Goal: Information Seeking & Learning: Check status

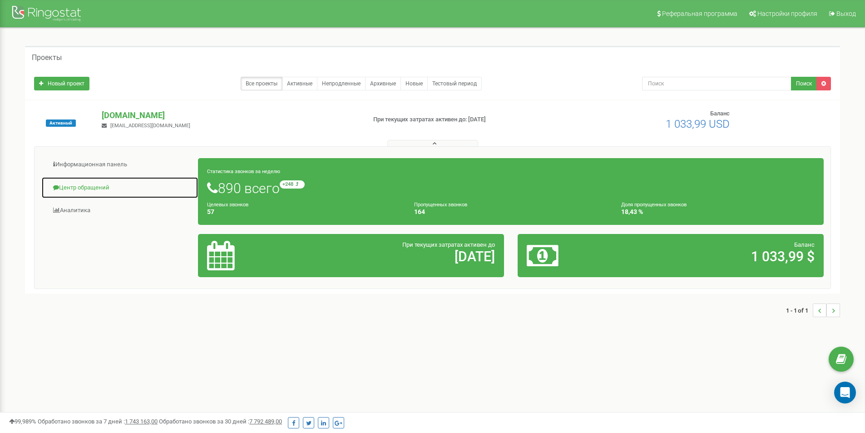
click at [75, 184] on link "Центр обращений" at bounding box center [119, 188] width 157 height 22
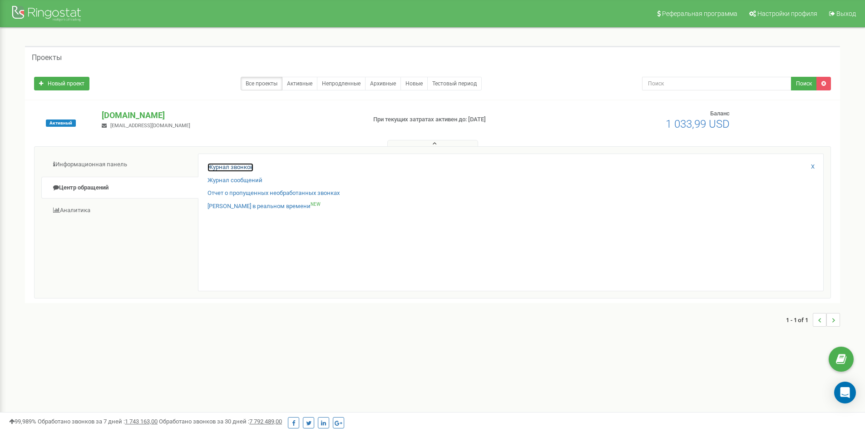
click at [239, 163] on link "Журнал звонков" at bounding box center [231, 167] width 46 height 9
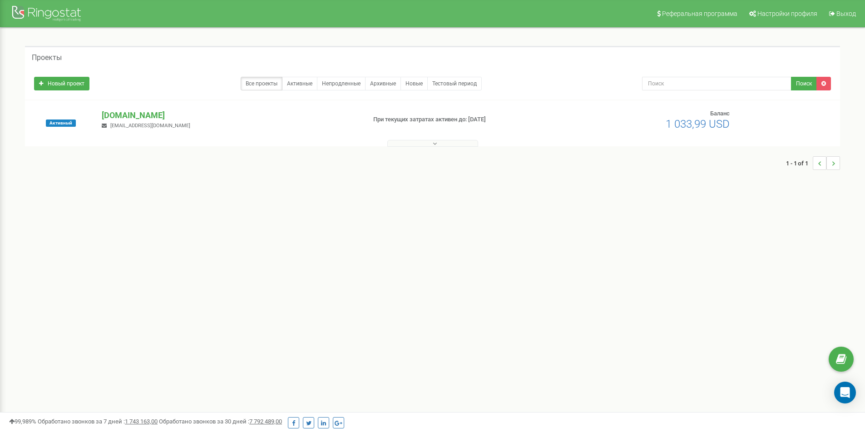
click at [416, 139] on div at bounding box center [432, 141] width 811 height 9
click at [414, 143] on button at bounding box center [432, 143] width 91 height 7
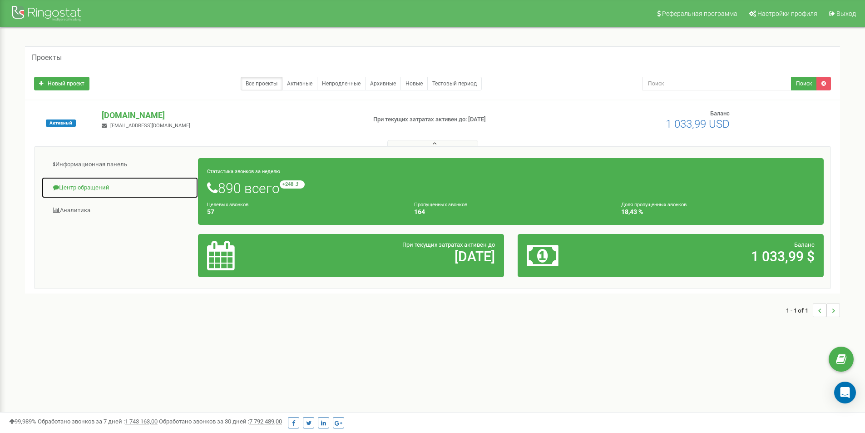
click at [116, 188] on link "Центр обращений" at bounding box center [119, 188] width 157 height 22
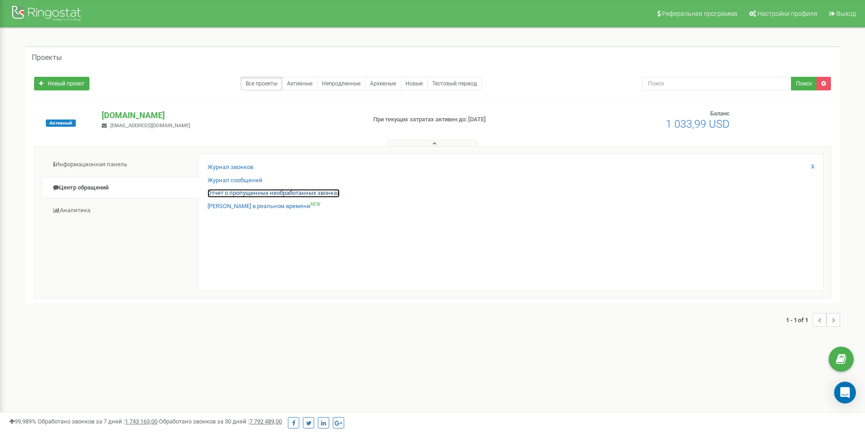
click at [284, 191] on link "Отчет о пропущенных необработанных звонках" at bounding box center [274, 193] width 132 height 9
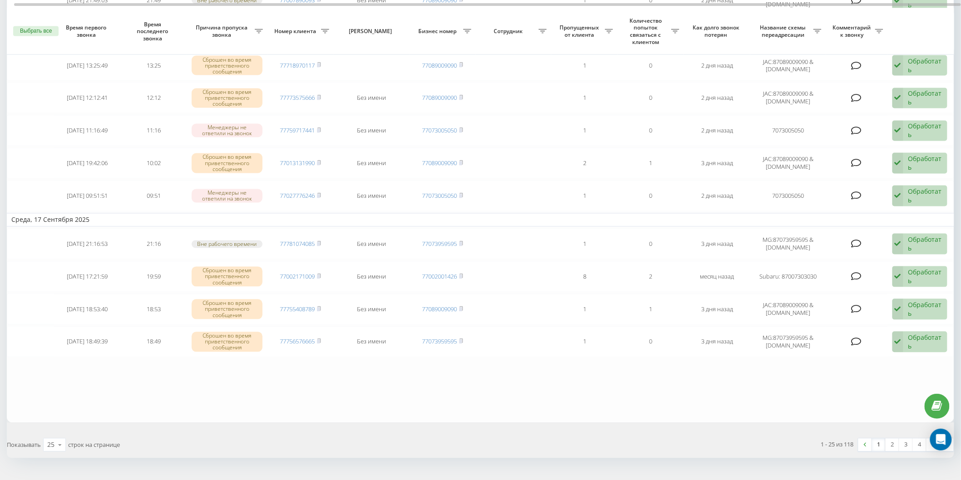
scroll to position [643, 0]
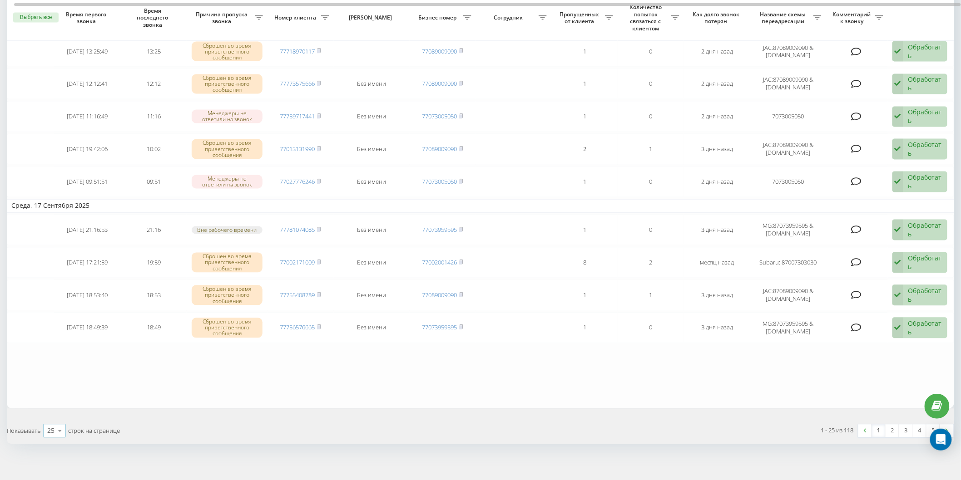
drag, startPoint x: 53, startPoint y: 432, endPoint x: 55, endPoint y: 427, distance: 5.3
click at [54, 429] on icon at bounding box center [60, 432] width 14 height 18
click at [54, 415] on span "100" at bounding box center [52, 418] width 11 height 9
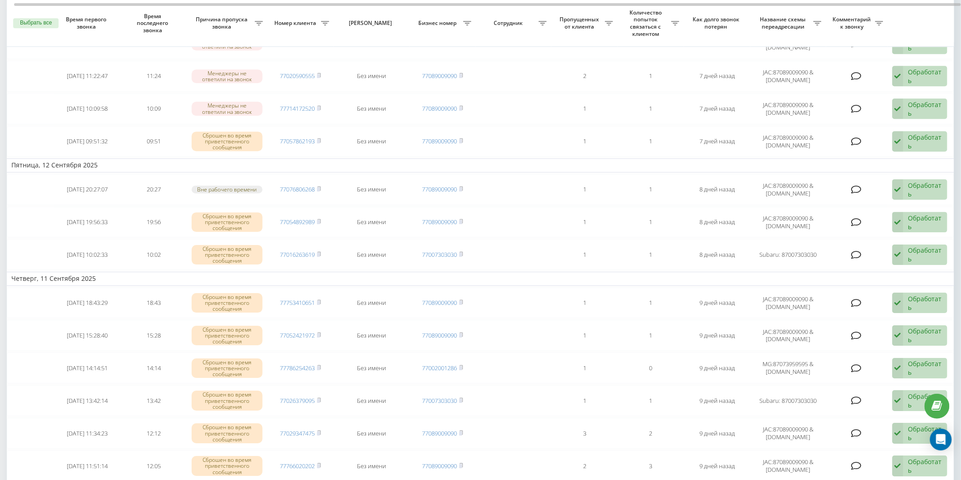
scroll to position [1059, 0]
